Goal: Book appointment/travel/reservation

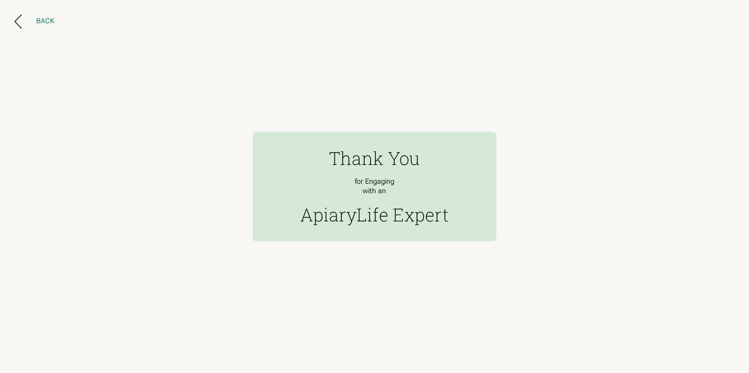
click at [41, 20] on div "Back" at bounding box center [45, 21] width 18 height 9
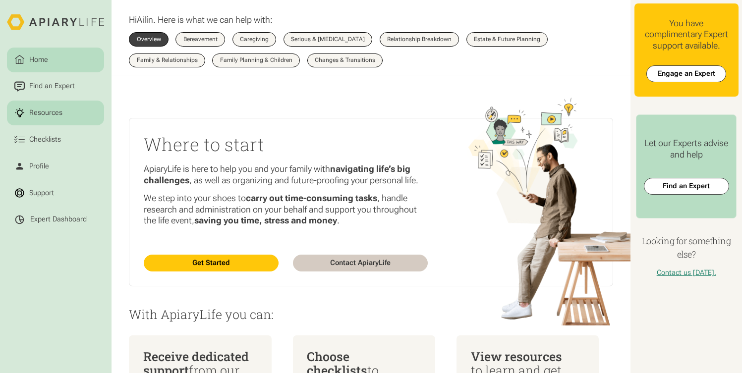
click at [45, 114] on div "Resources" at bounding box center [46, 113] width 37 height 11
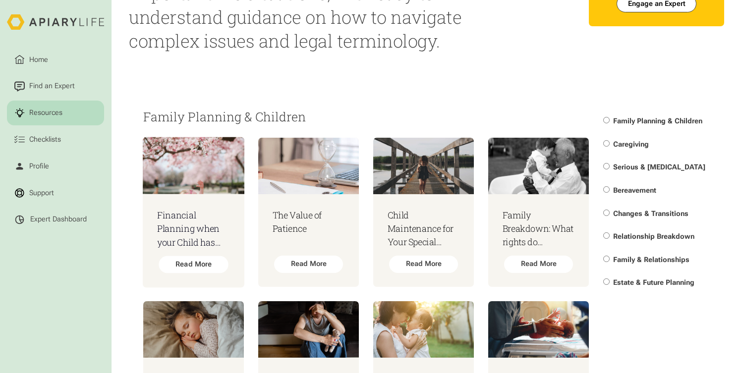
scroll to position [82, 0]
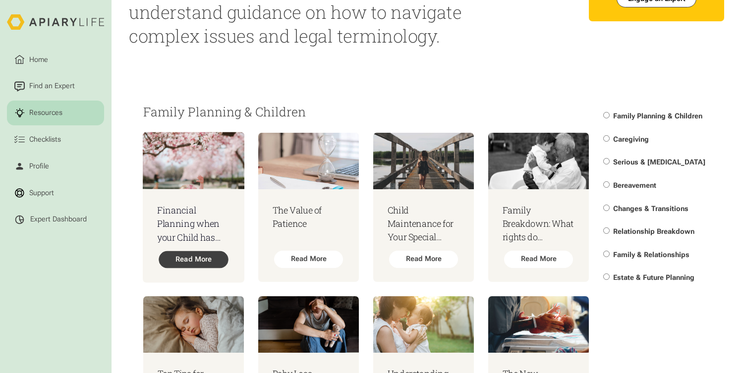
click at [211, 269] on div "Read More" at bounding box center [193, 259] width 69 height 17
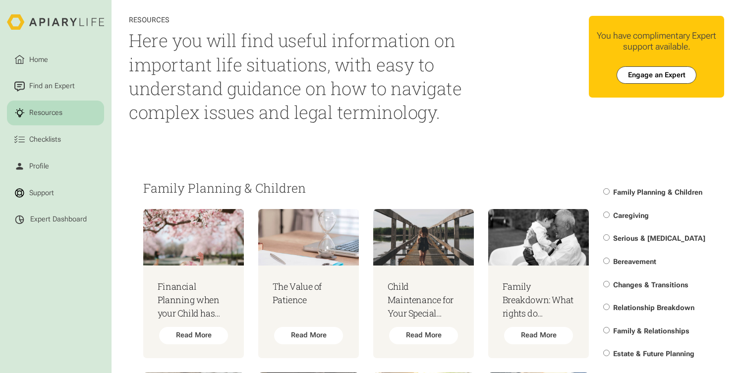
scroll to position [0, 0]
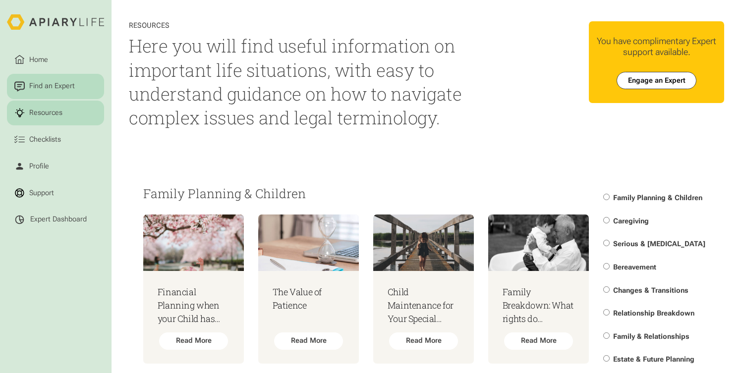
click at [51, 81] on div "Find an Expert" at bounding box center [52, 86] width 49 height 11
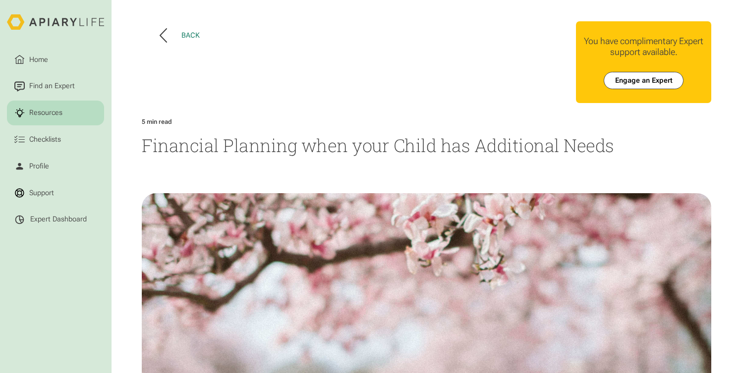
click at [190, 35] on div "Back" at bounding box center [190, 35] width 18 height 9
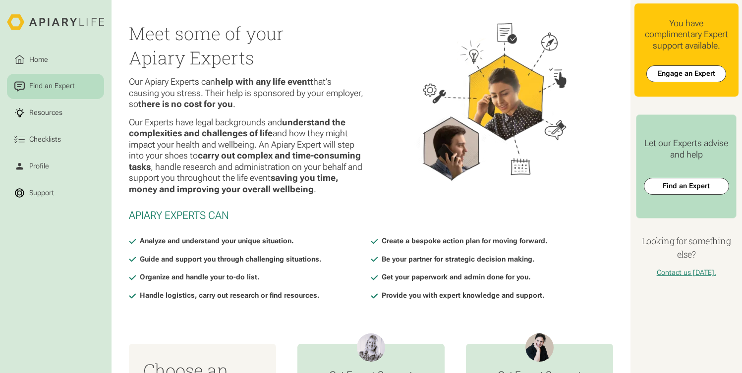
scroll to position [342, 0]
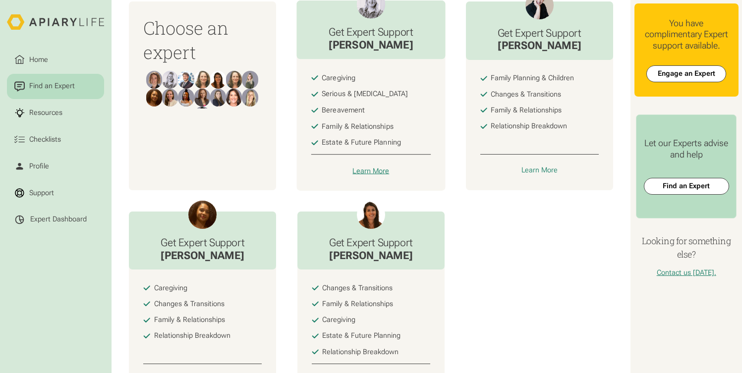
click at [361, 175] on div "Learn More" at bounding box center [371, 170] width 37 height 9
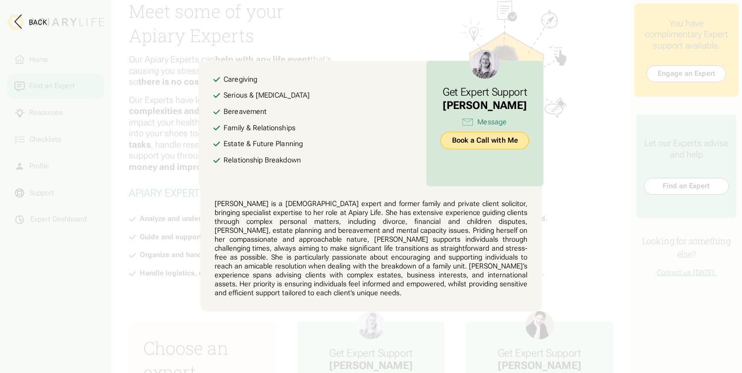
scroll to position [0, 0]
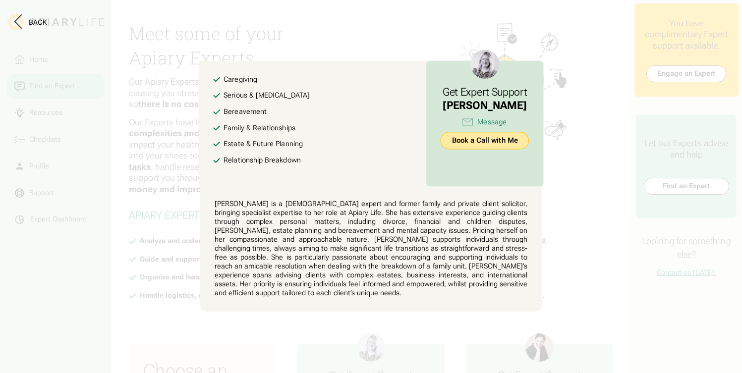
click at [472, 145] on link "Book a Call with Me" at bounding box center [484, 140] width 89 height 17
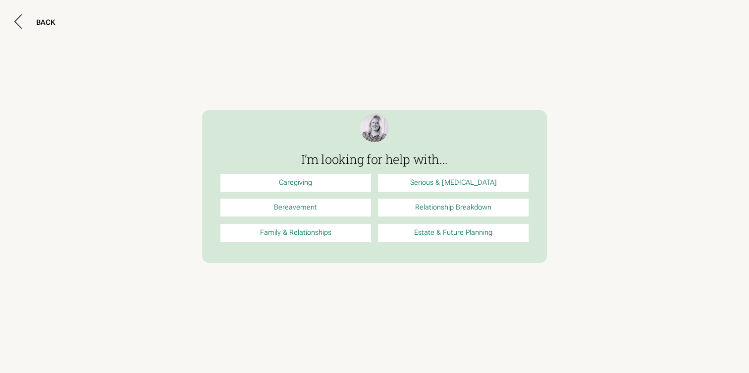
click at [306, 182] on link "Caregiving" at bounding box center [295, 183] width 151 height 18
